Goal: Task Accomplishment & Management: Use online tool/utility

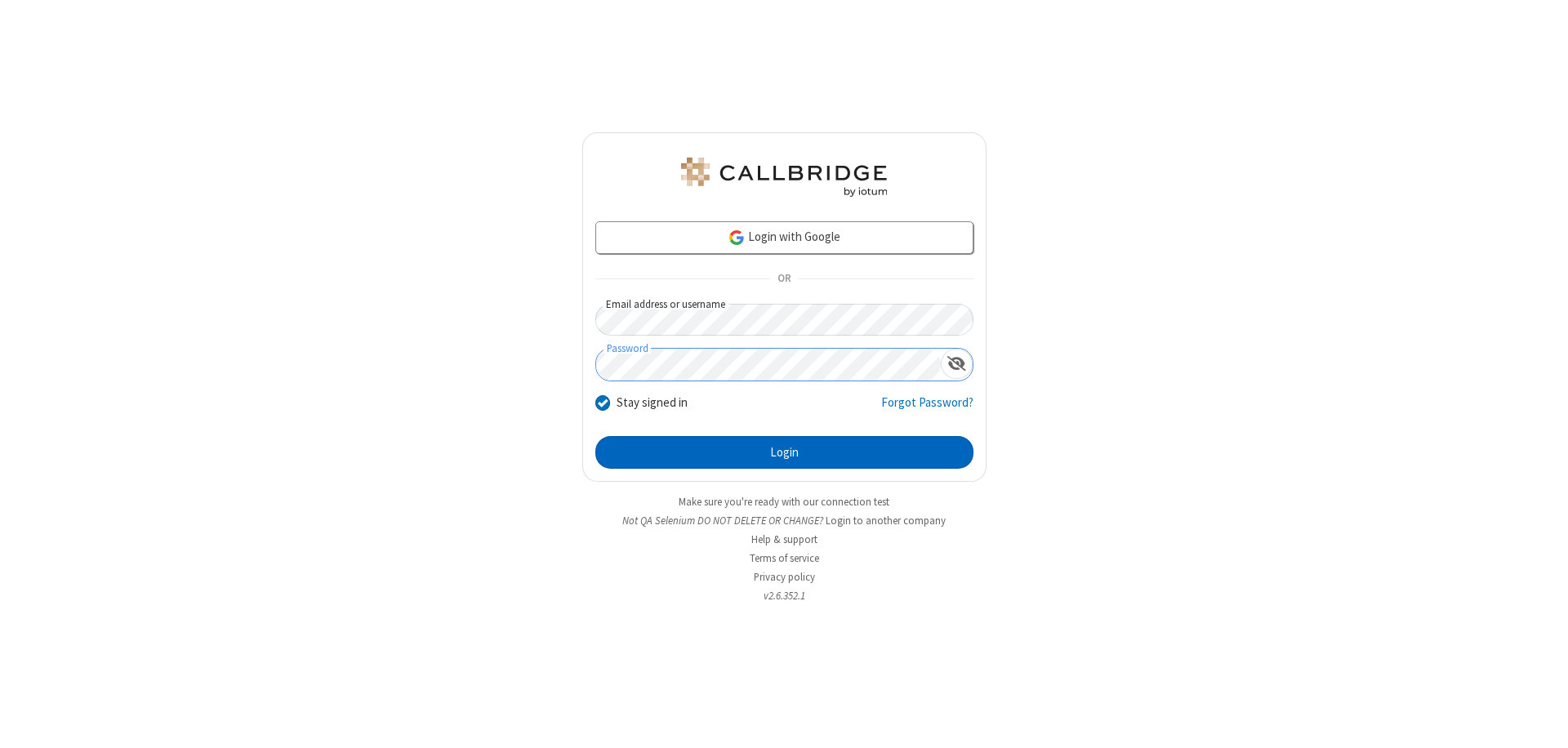
click at [784, 452] on button "Login" at bounding box center [784, 452] width 378 height 32
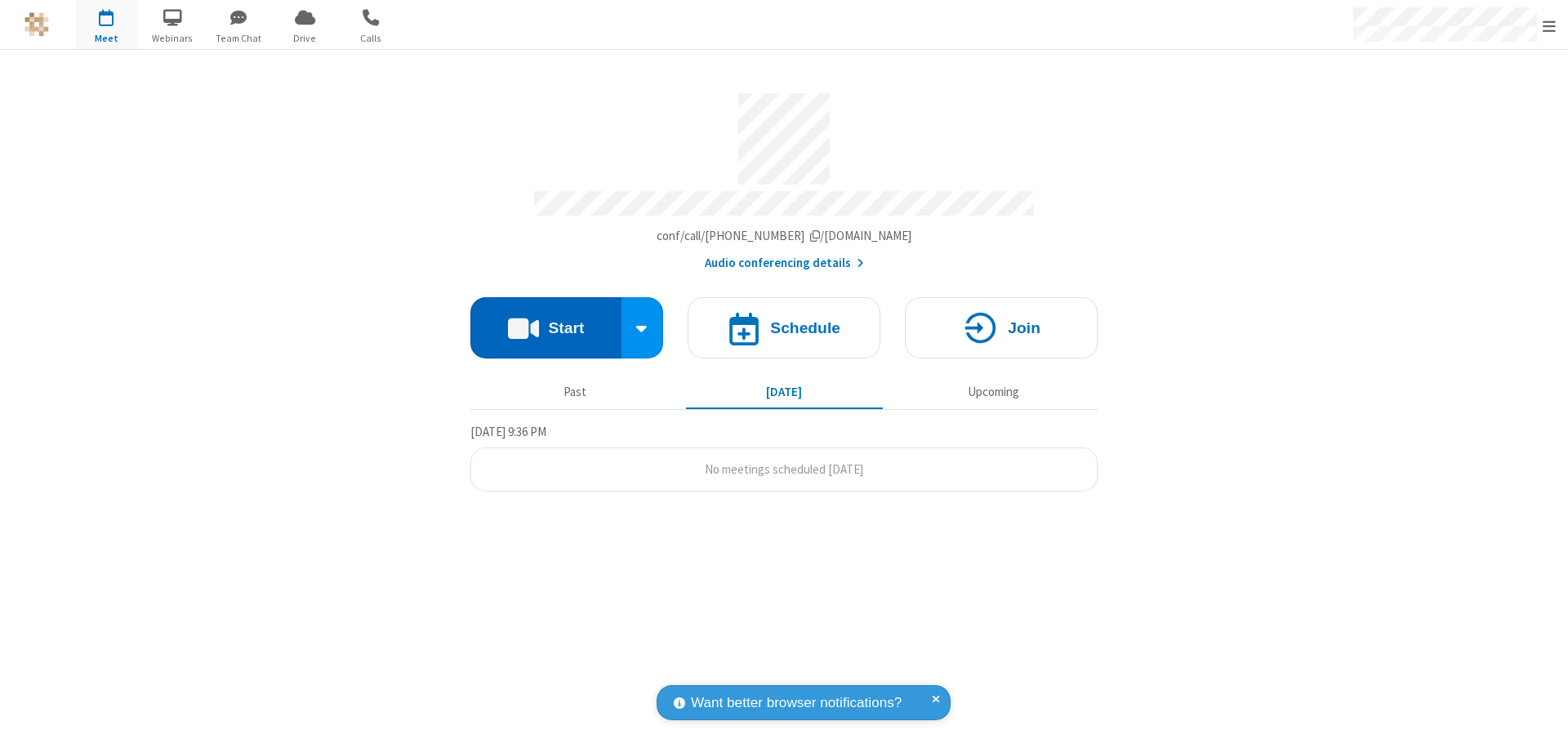
click at [545, 320] on button "Start" at bounding box center [545, 328] width 151 height 62
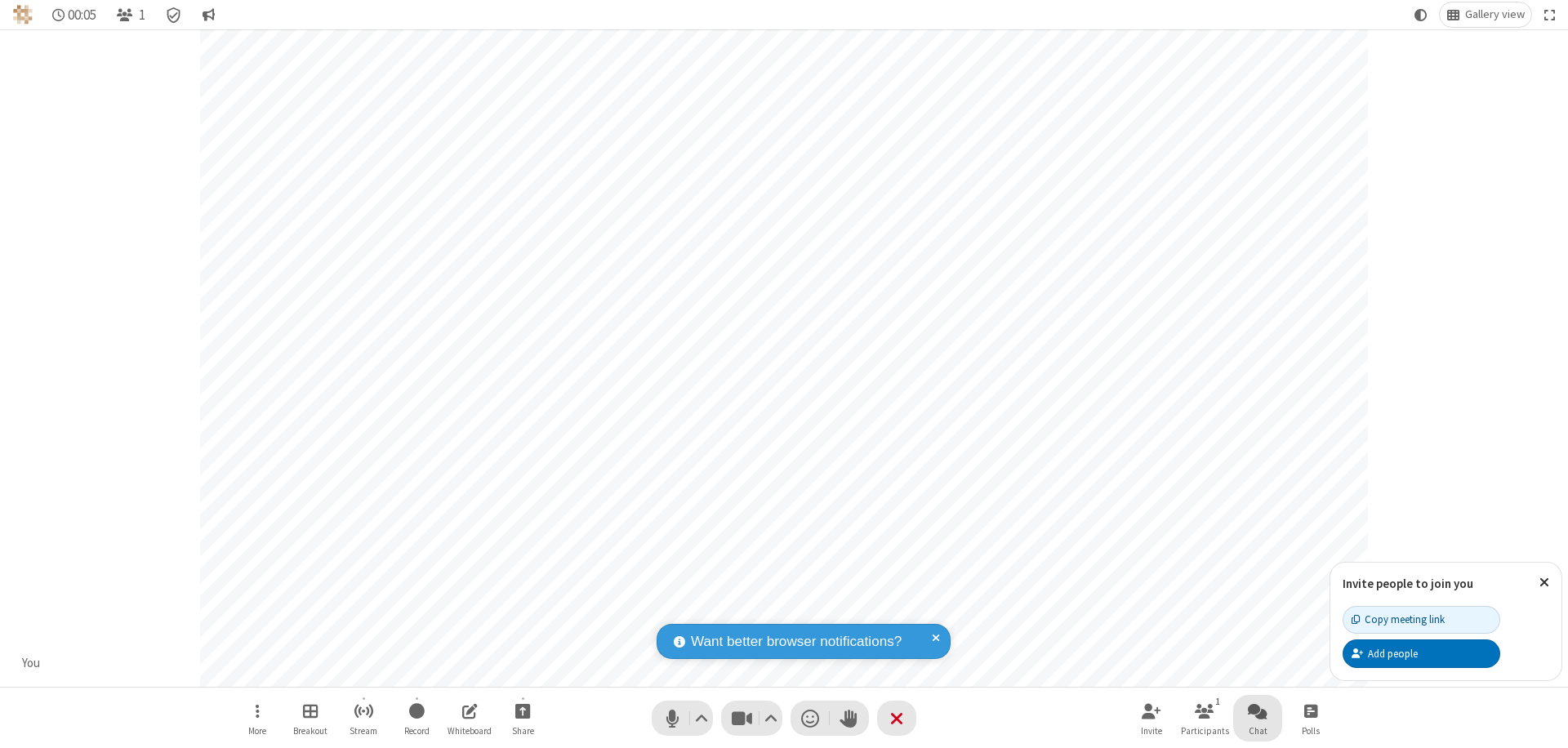
click at [1257, 711] on span "Open chat" at bounding box center [1257, 711] width 20 height 21
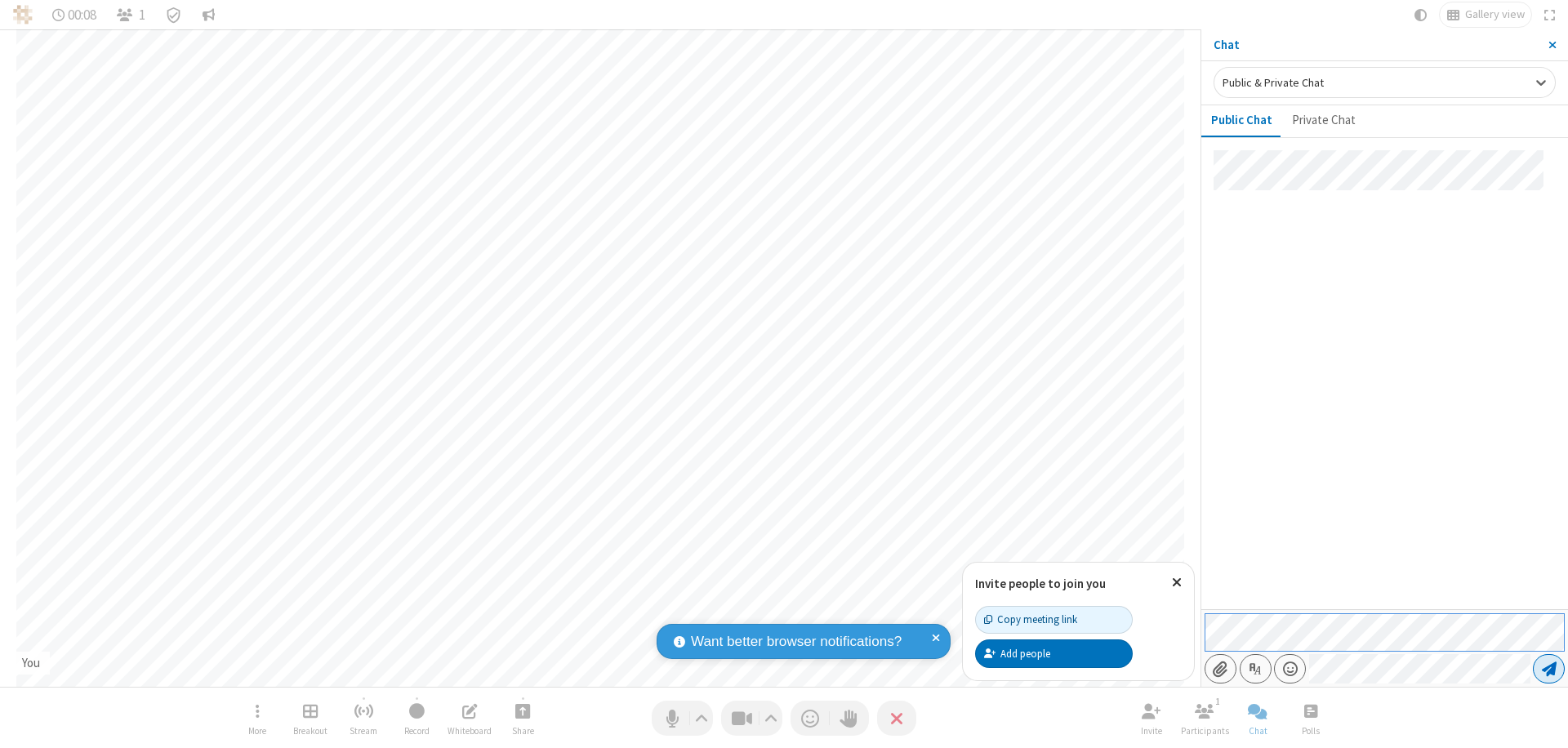
click at [1548, 669] on span "Send message" at bounding box center [1549, 669] width 15 height 17
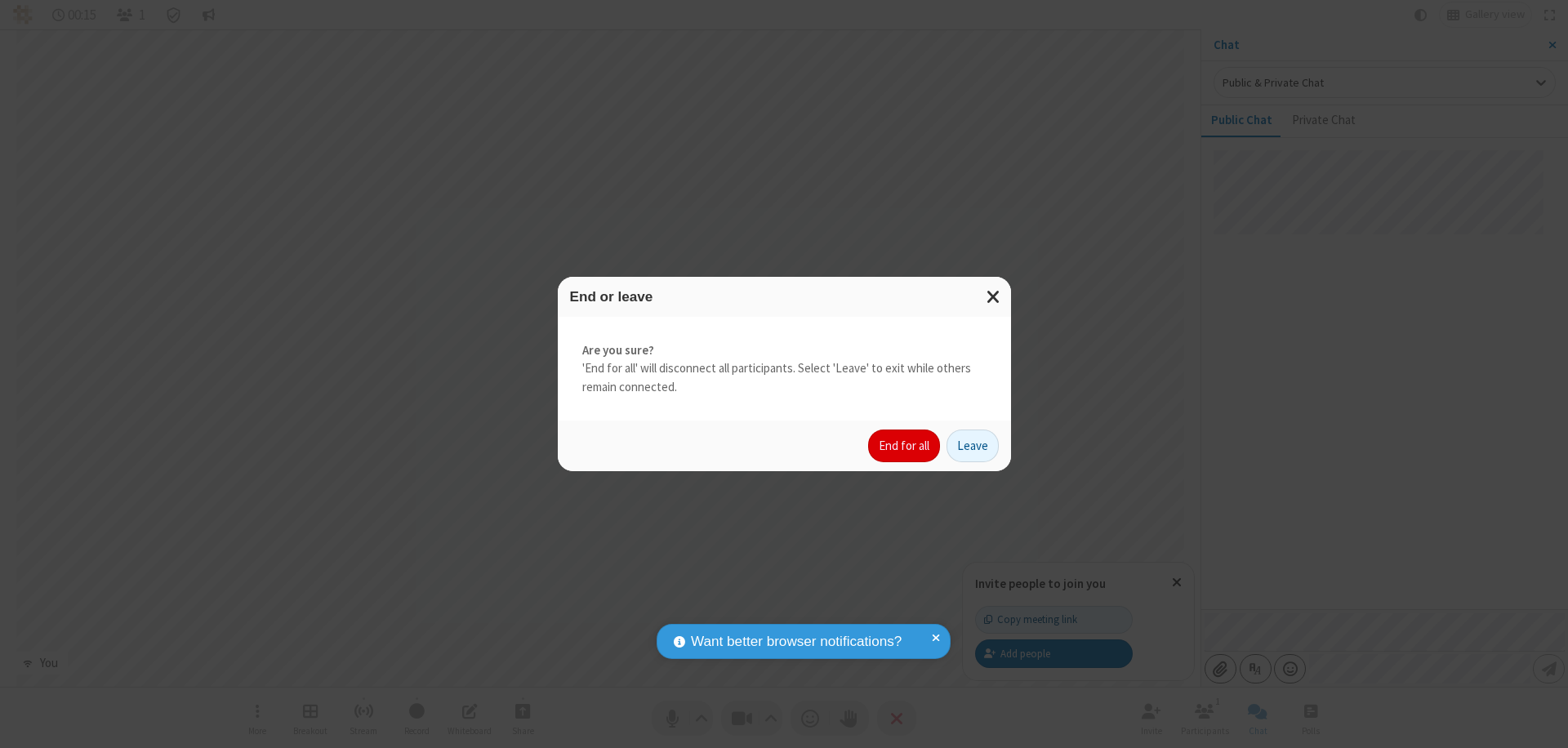
click at [904, 446] on button "End for all" at bounding box center [903, 446] width 72 height 32
